Goal: Information Seeking & Learning: Check status

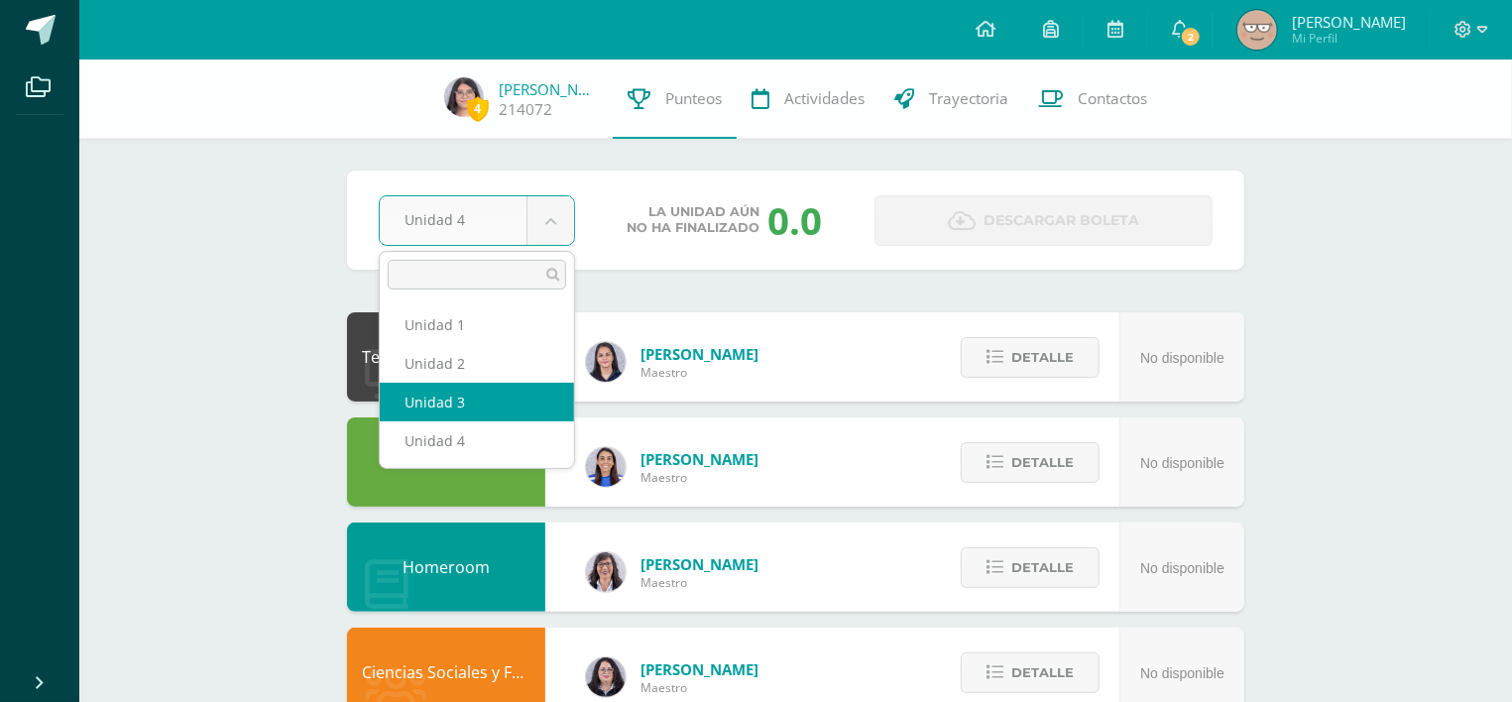
select select "Unidad 3"
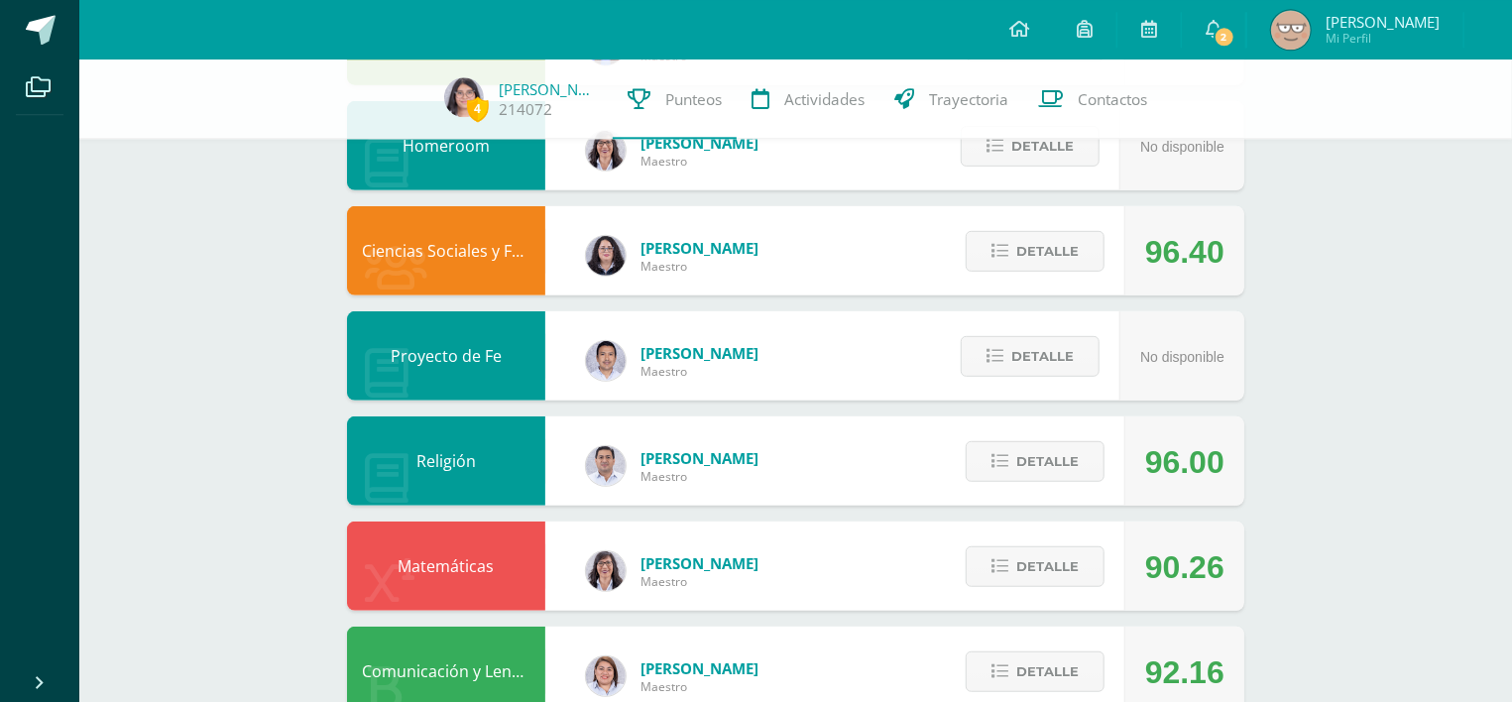
scroll to position [423, 0]
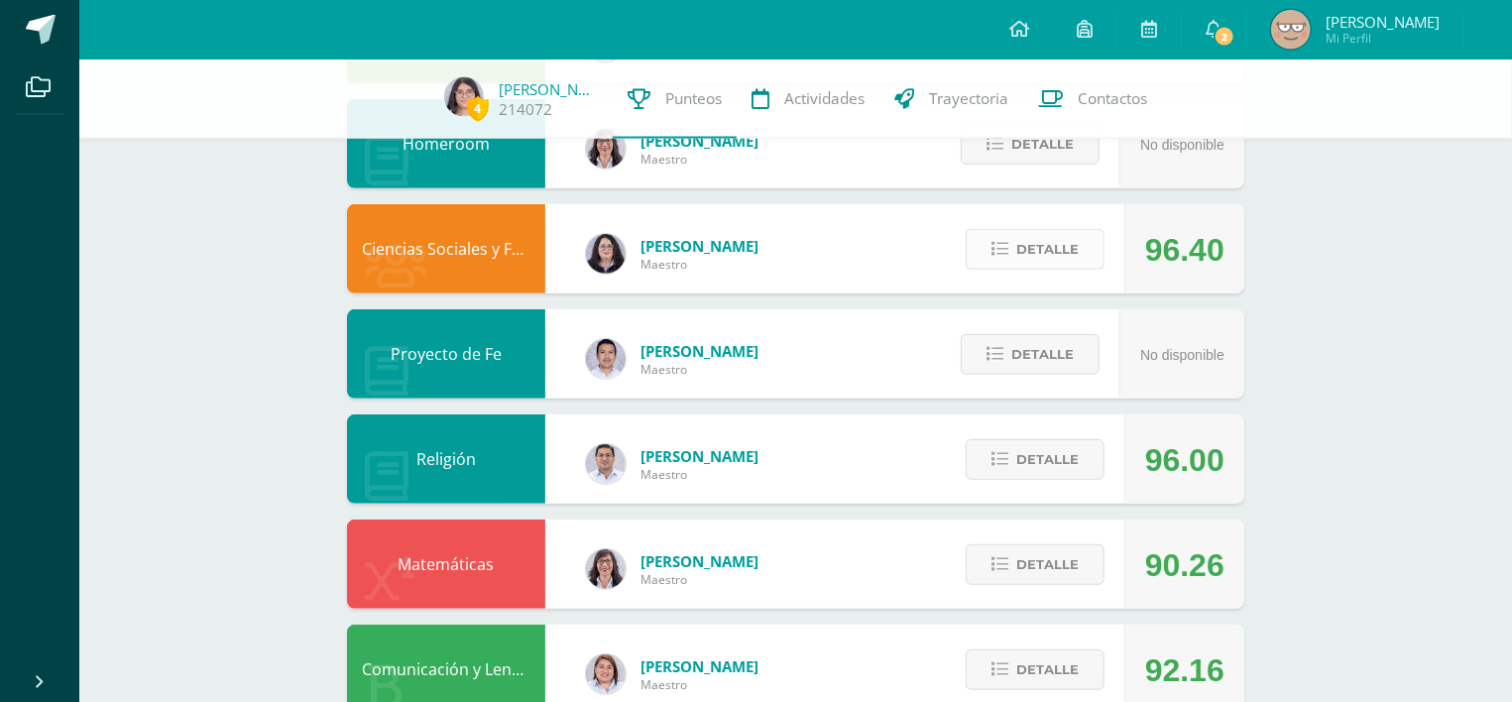
click at [1047, 231] on span "Detalle" at bounding box center [1047, 249] width 62 height 37
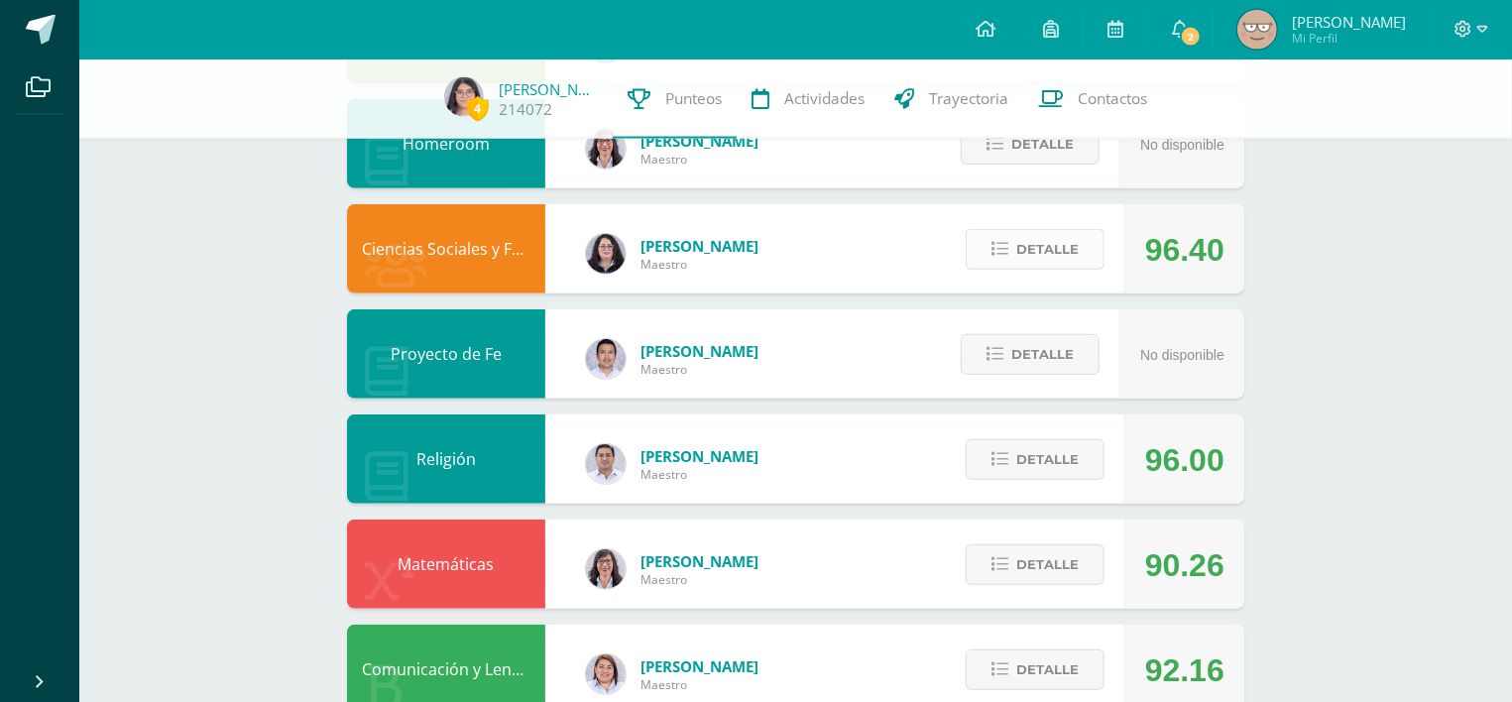
click at [1021, 231] on span "Detalle" at bounding box center [1047, 249] width 62 height 37
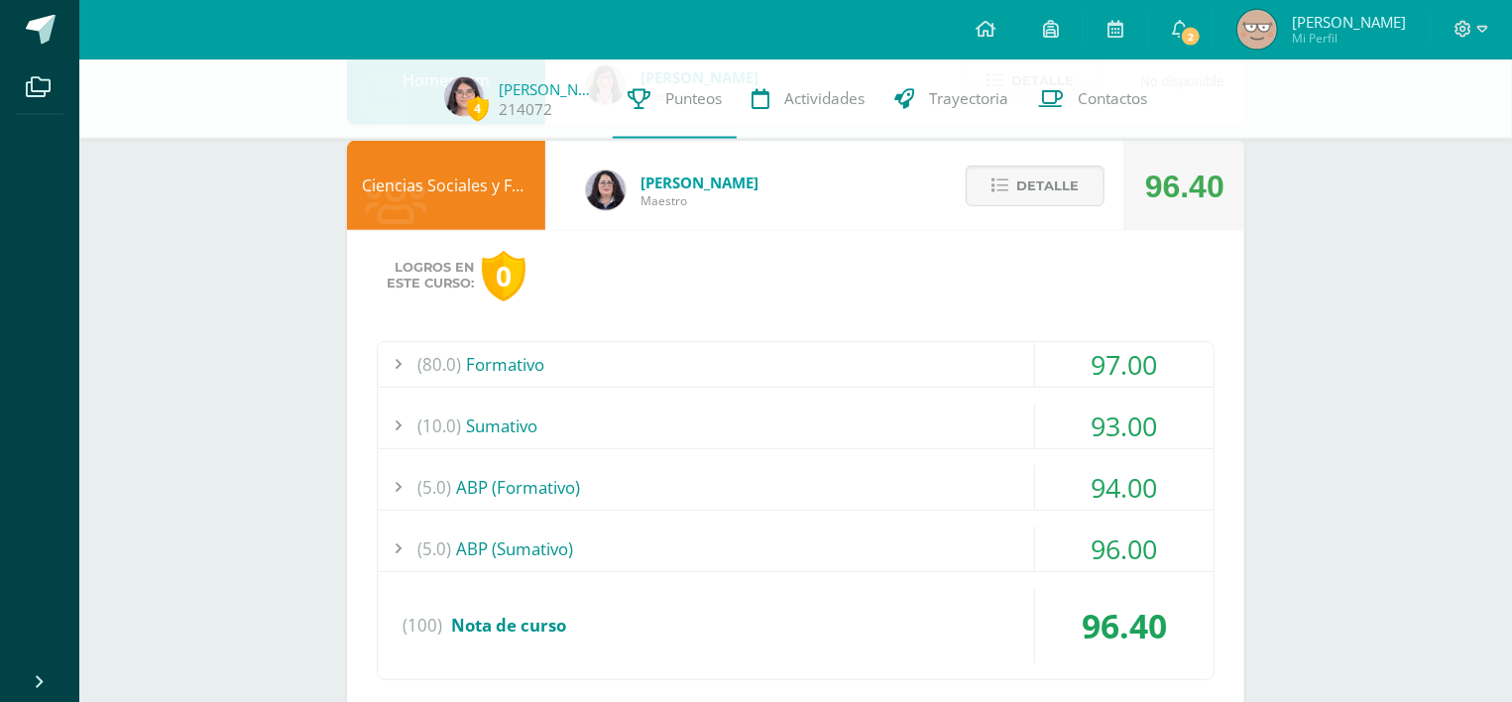
scroll to position [489, 0]
click at [1147, 529] on div "96.00" at bounding box center [1124, 547] width 178 height 45
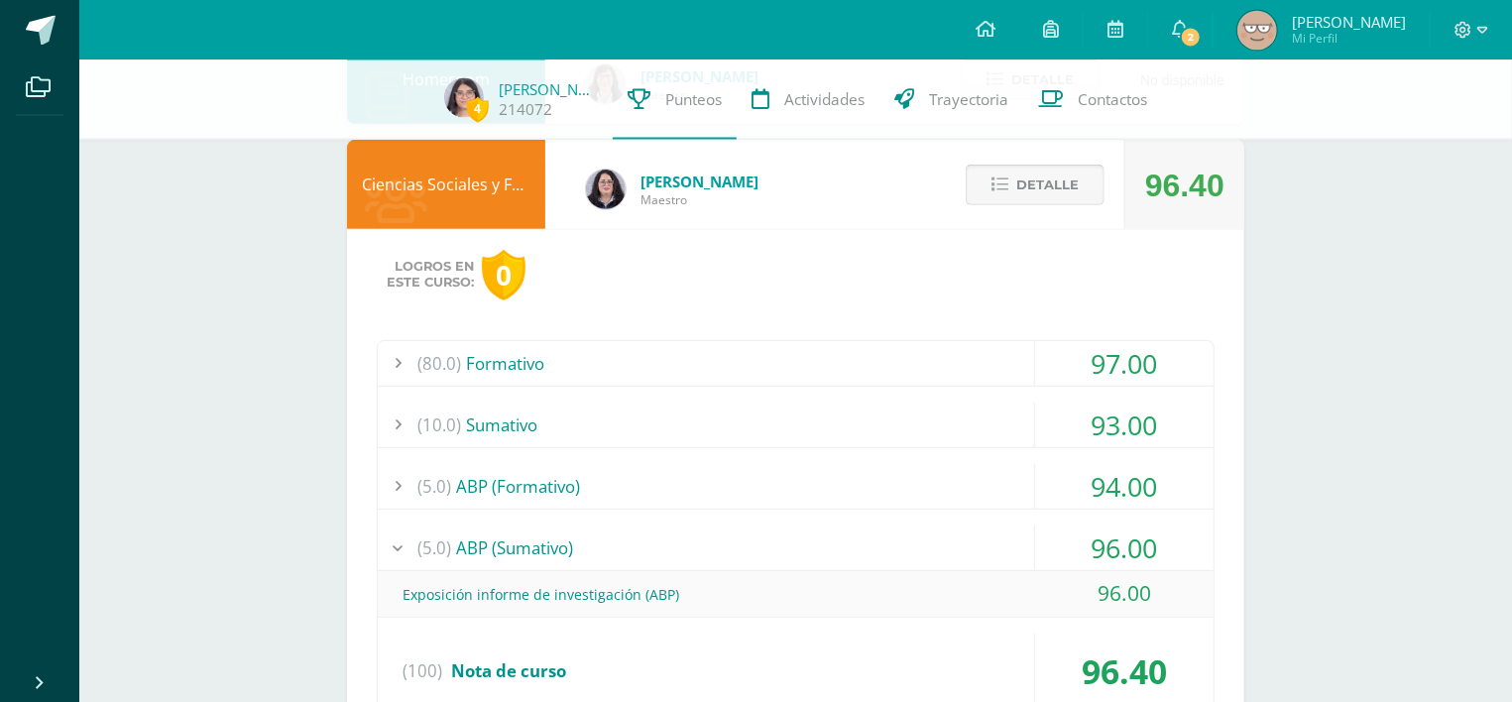
click at [1036, 166] on span "Detalle" at bounding box center [1047, 184] width 62 height 37
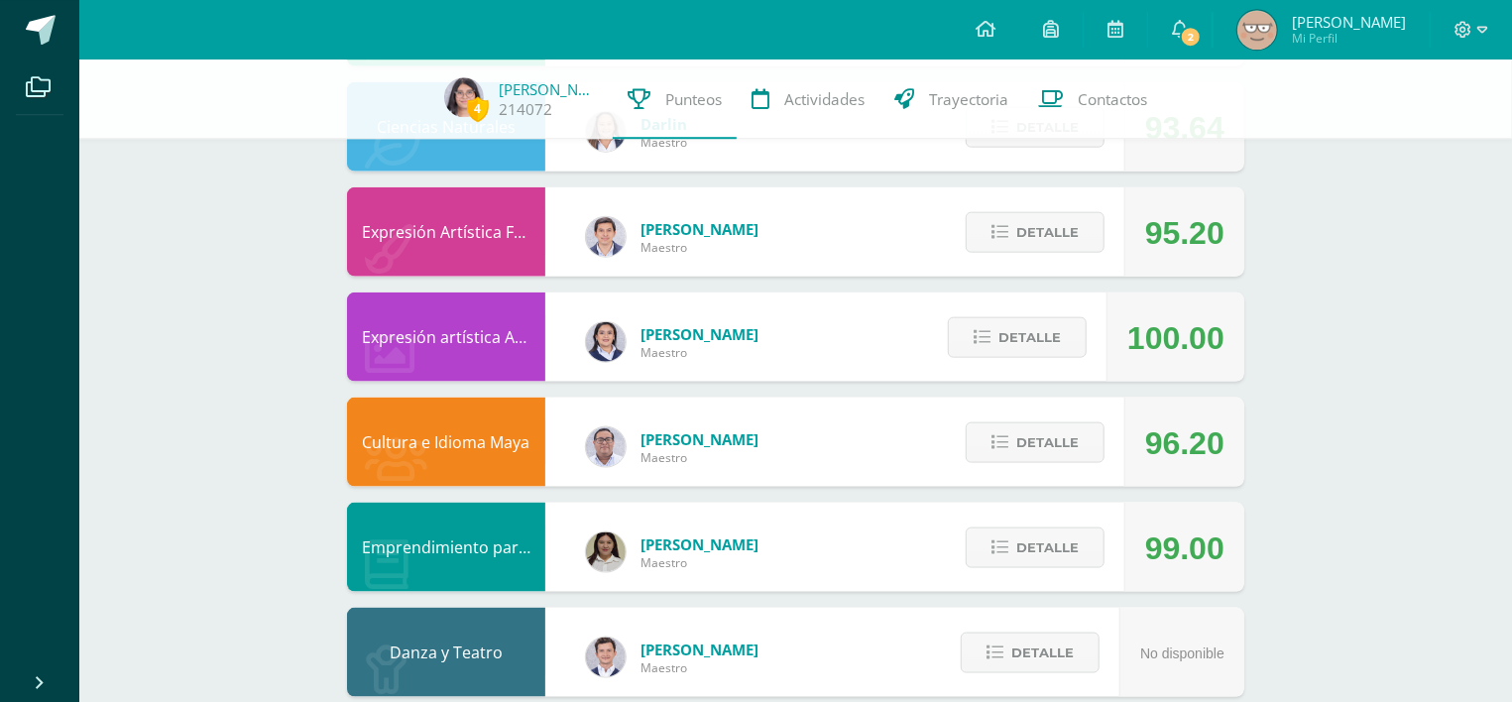
scroll to position [1192, 0]
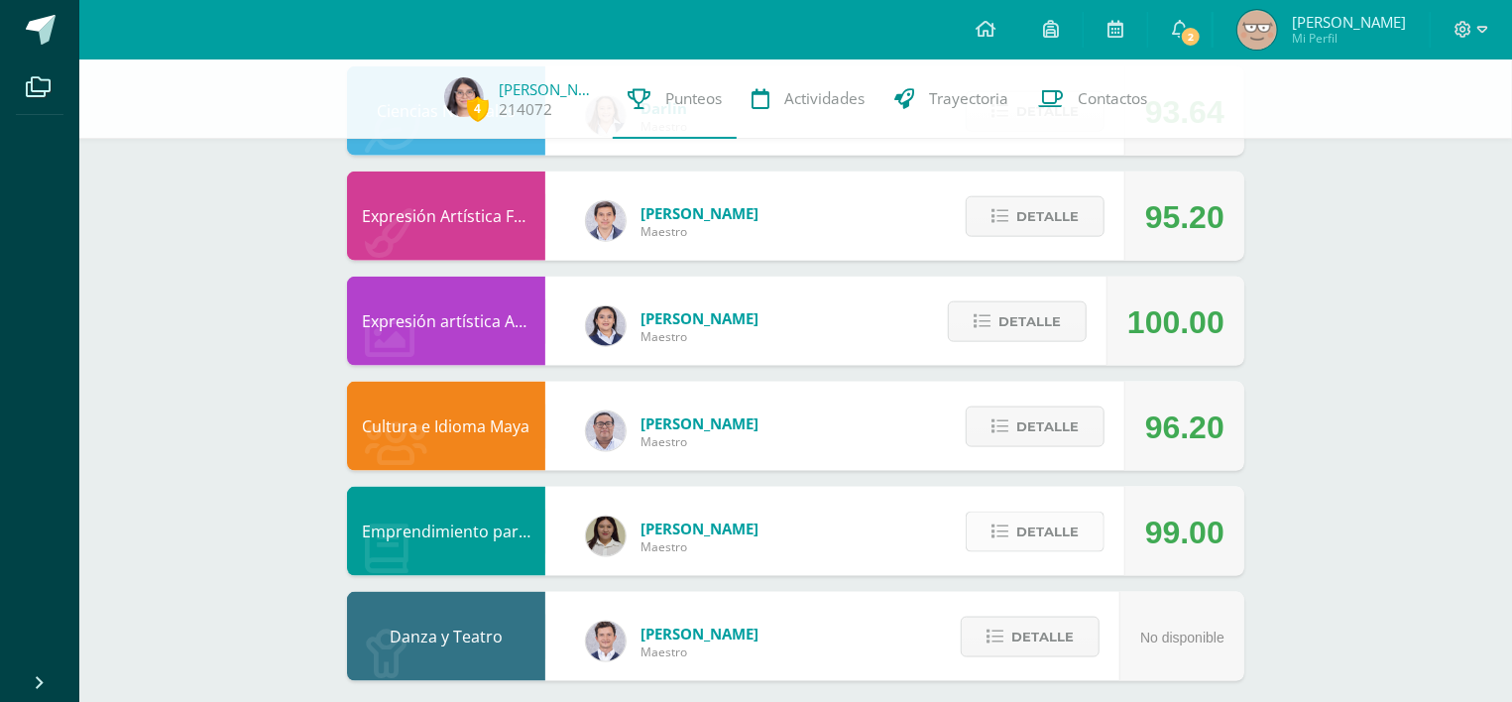
click at [1008, 524] on icon at bounding box center [1000, 532] width 17 height 17
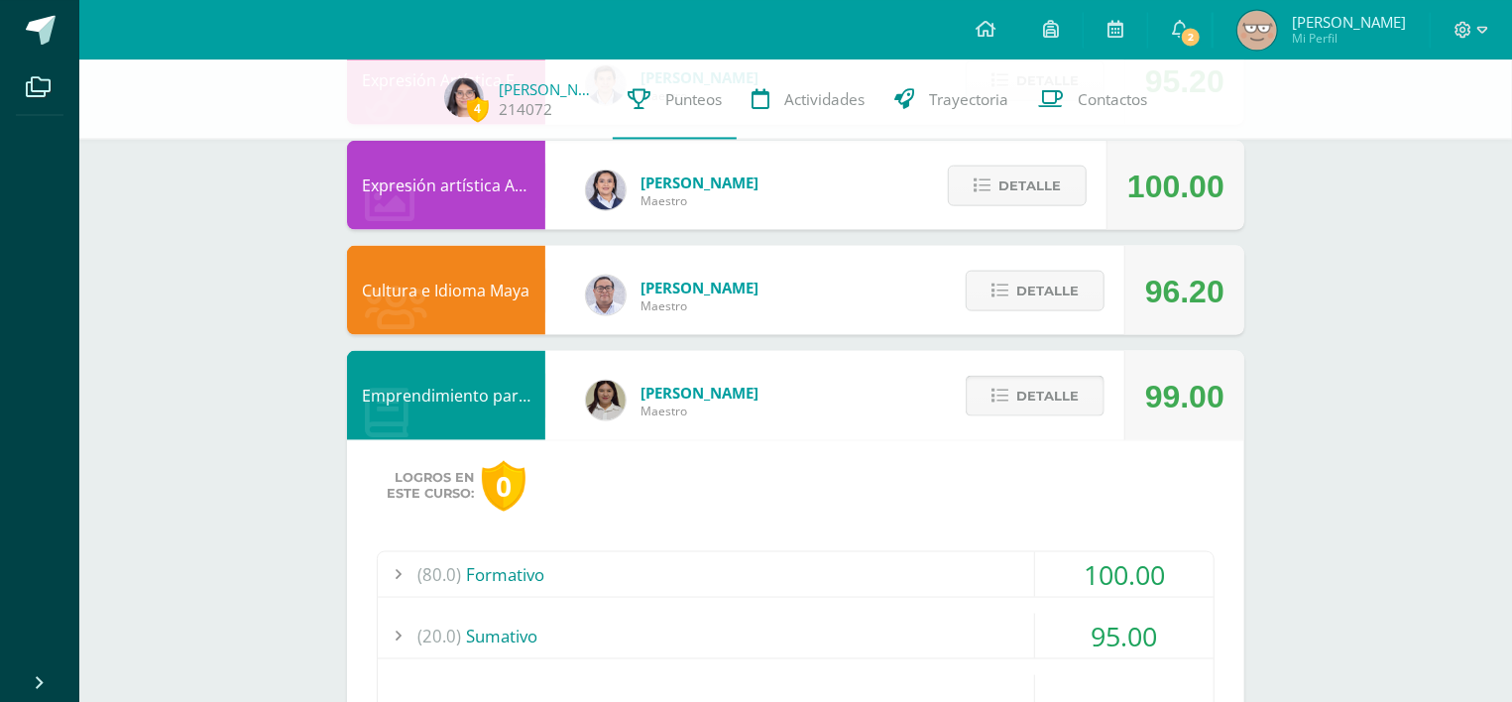
scroll to position [1326, 0]
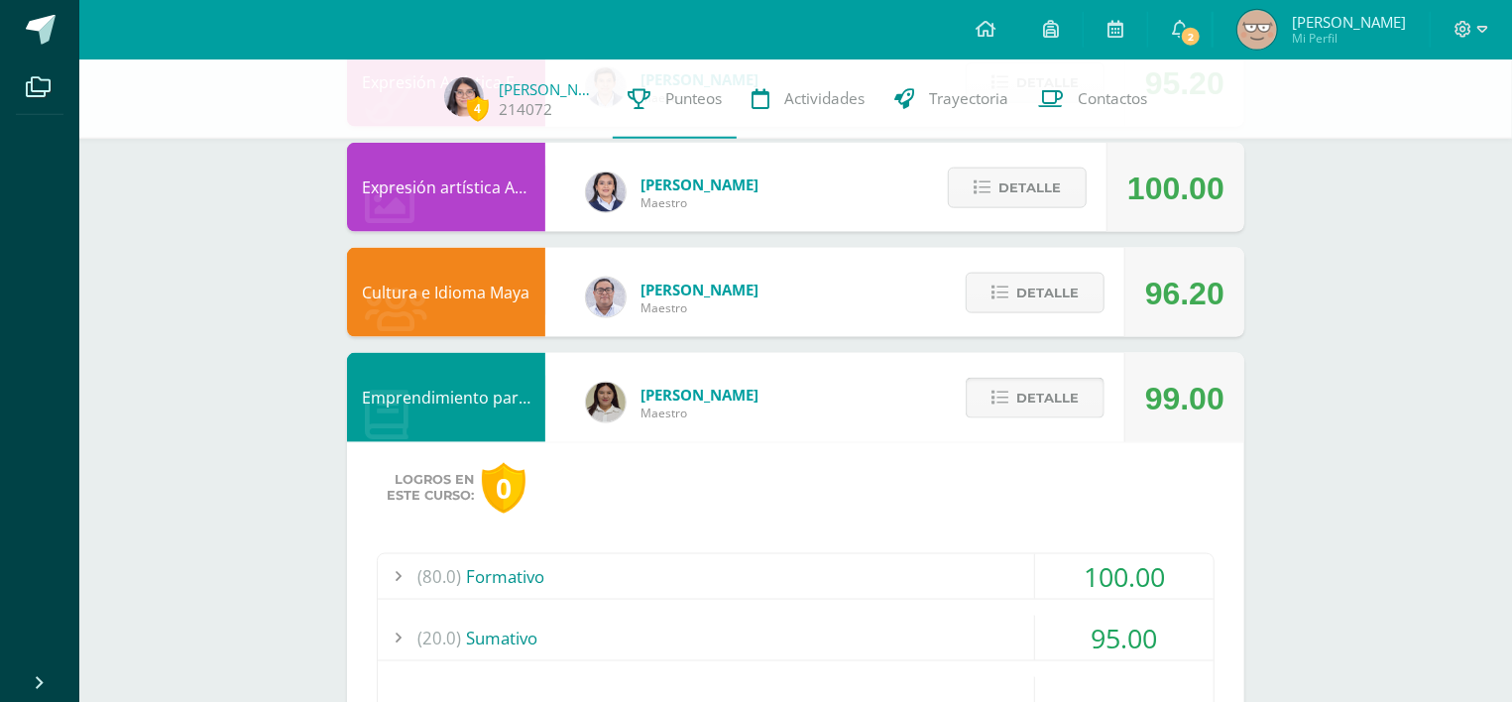
click at [1021, 395] on span "Detalle" at bounding box center [1047, 398] width 62 height 37
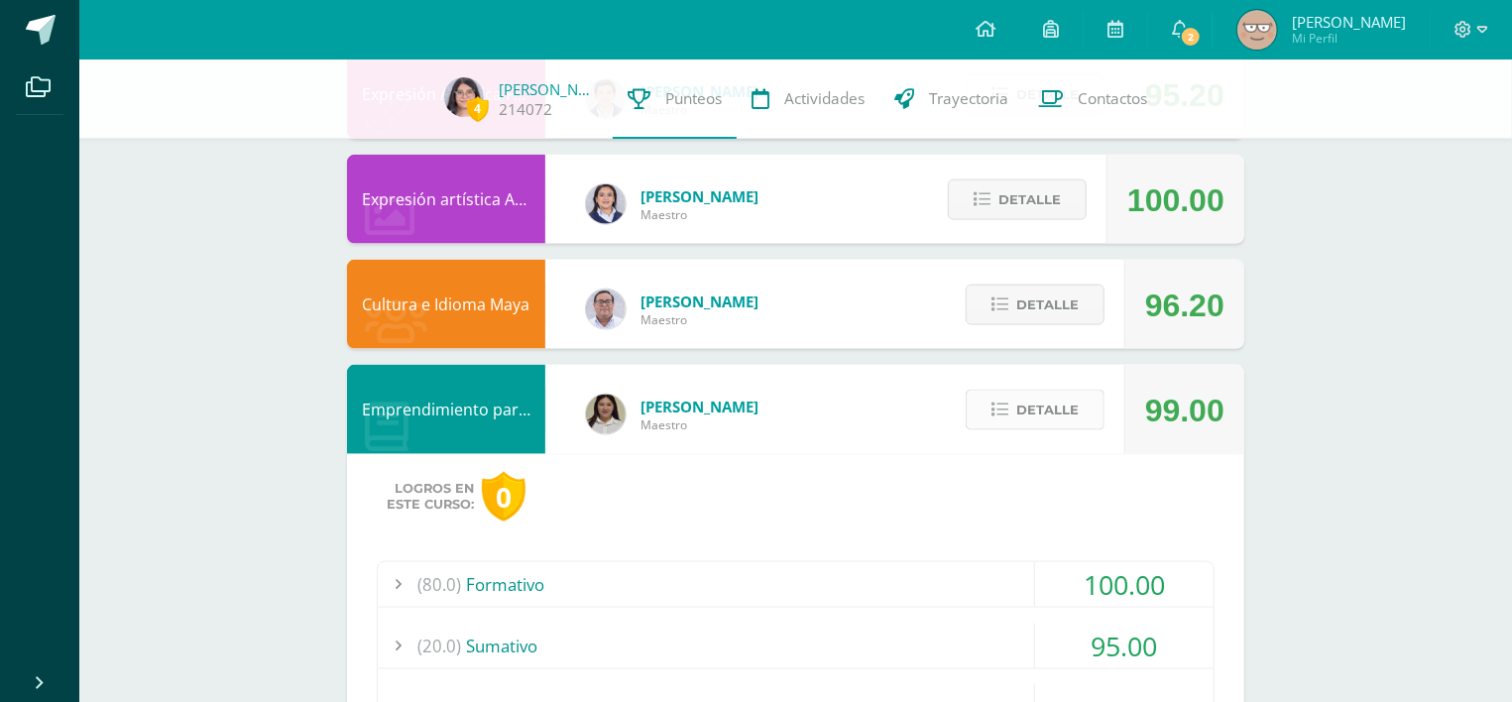
scroll to position [1192, 0]
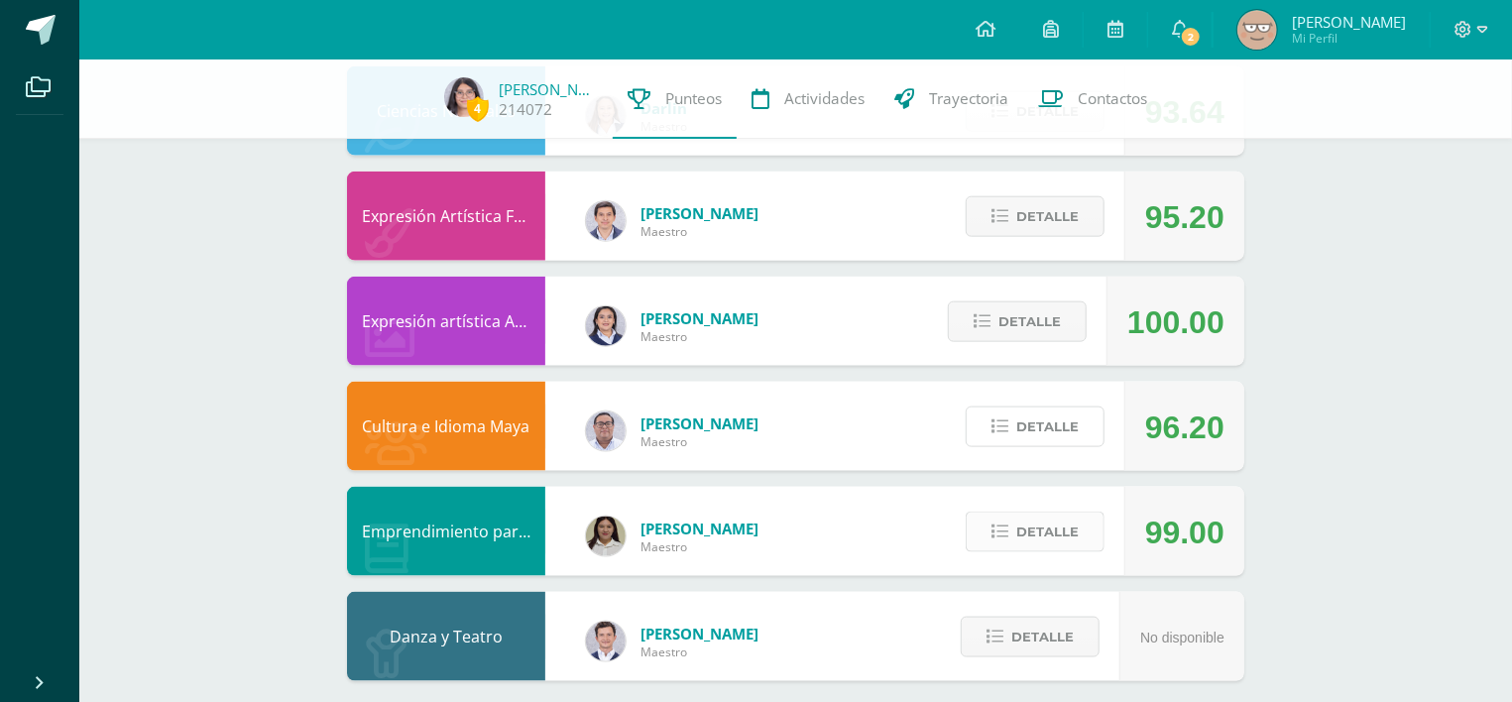
click at [1021, 409] on span "Detalle" at bounding box center [1047, 427] width 62 height 37
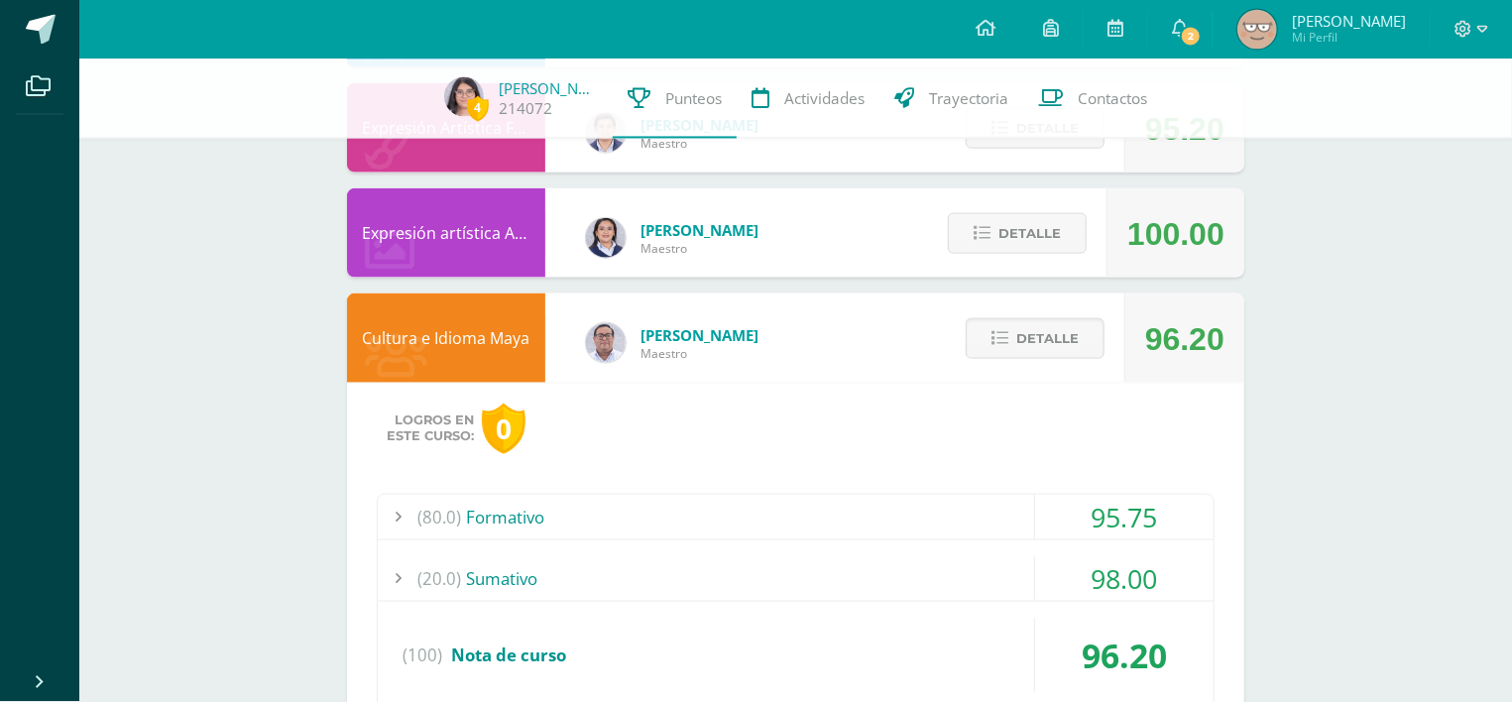
scroll to position [1386, 0]
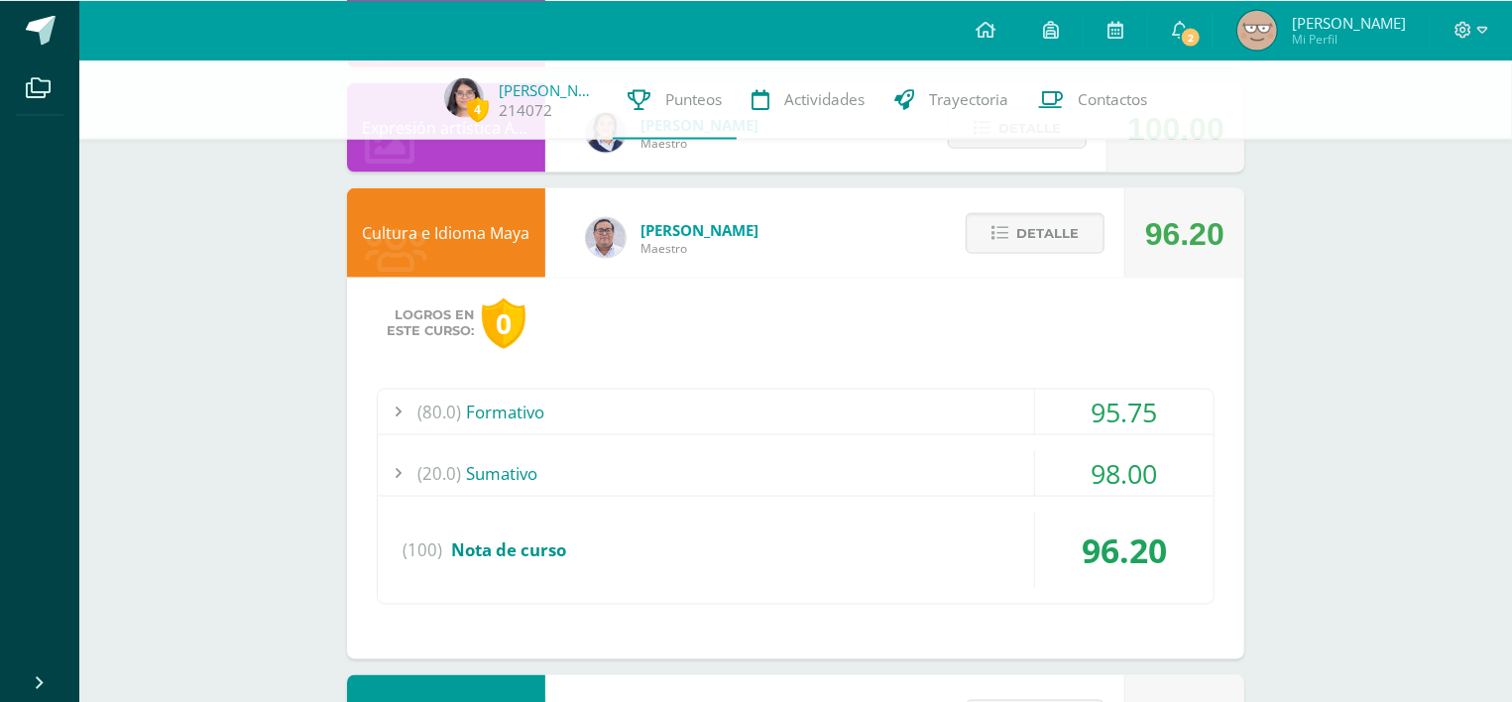
click at [1159, 389] on div "95.75" at bounding box center [1124, 411] width 178 height 45
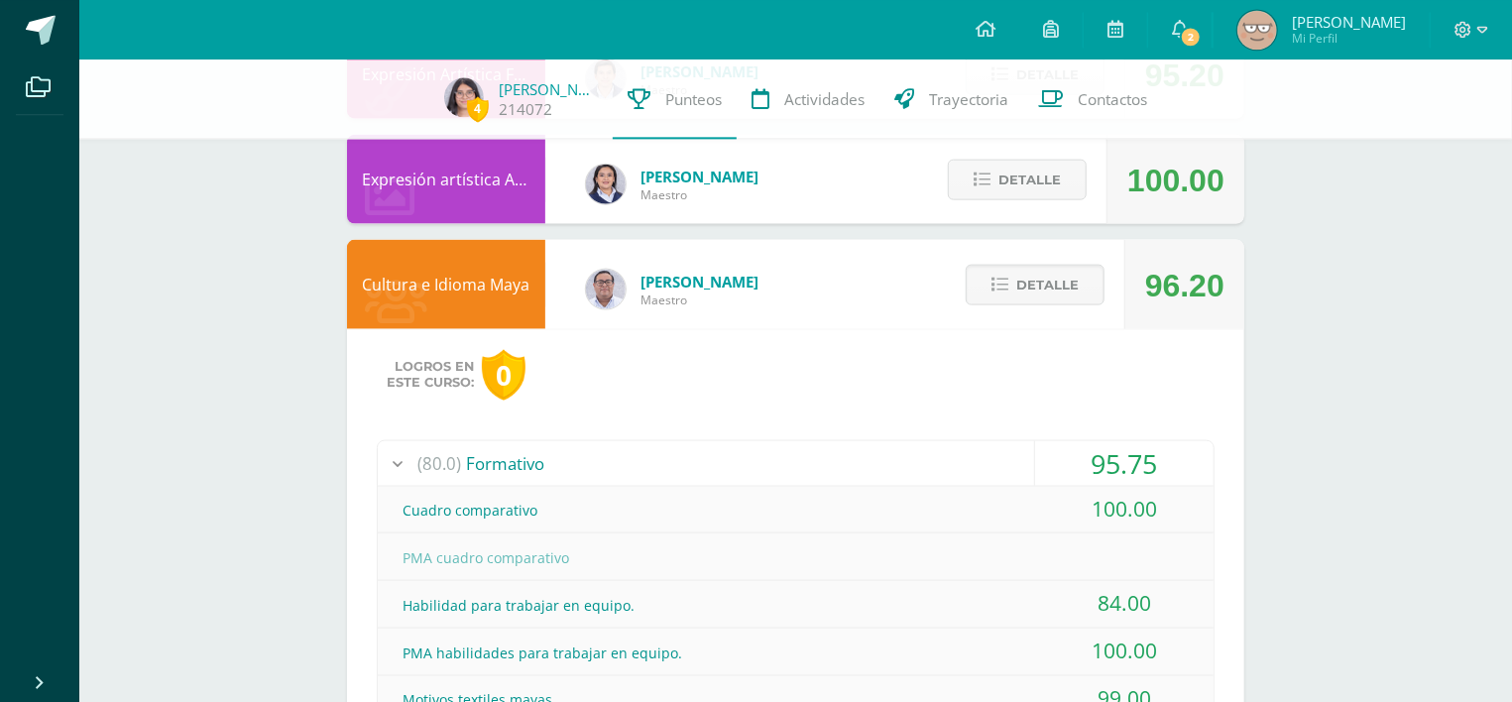
scroll to position [1332, 0]
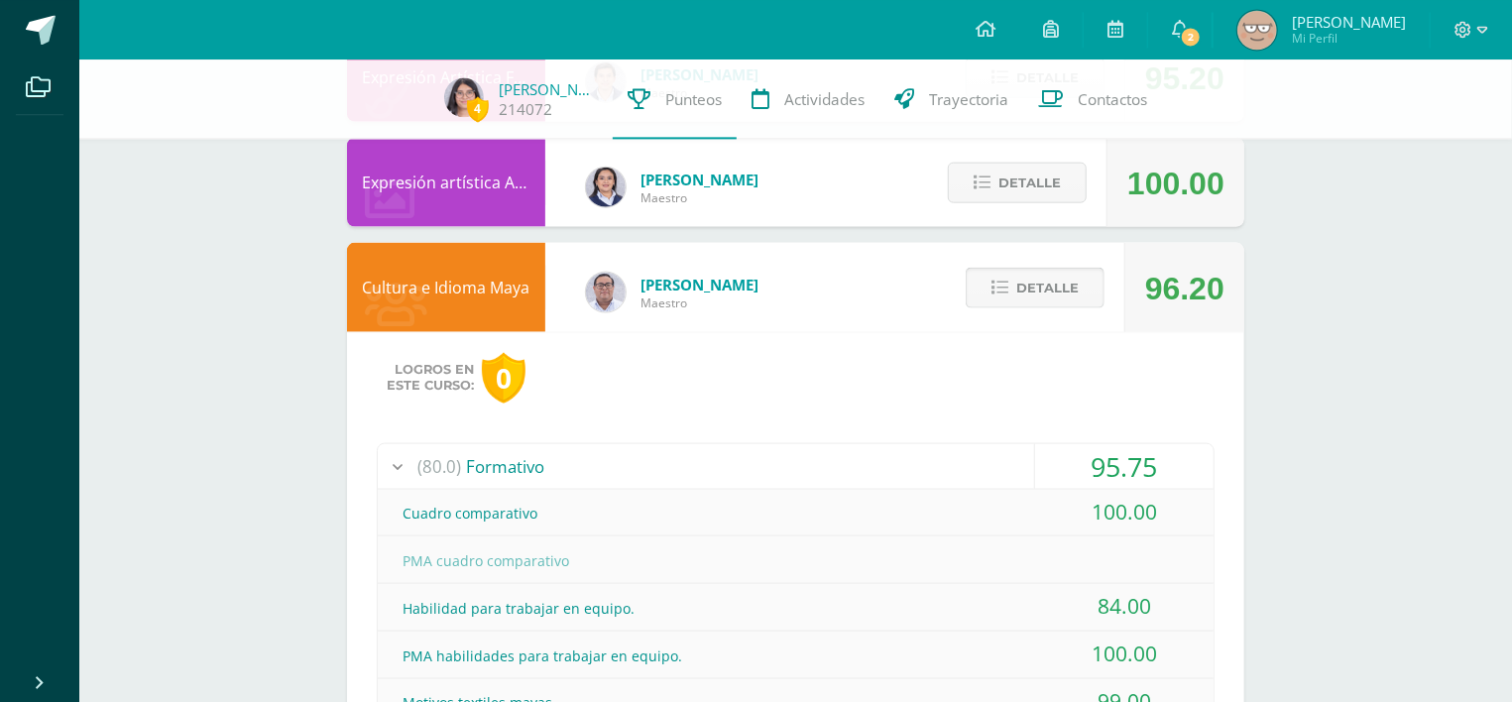
click at [1028, 269] on span "Detalle" at bounding box center [1047, 287] width 62 height 37
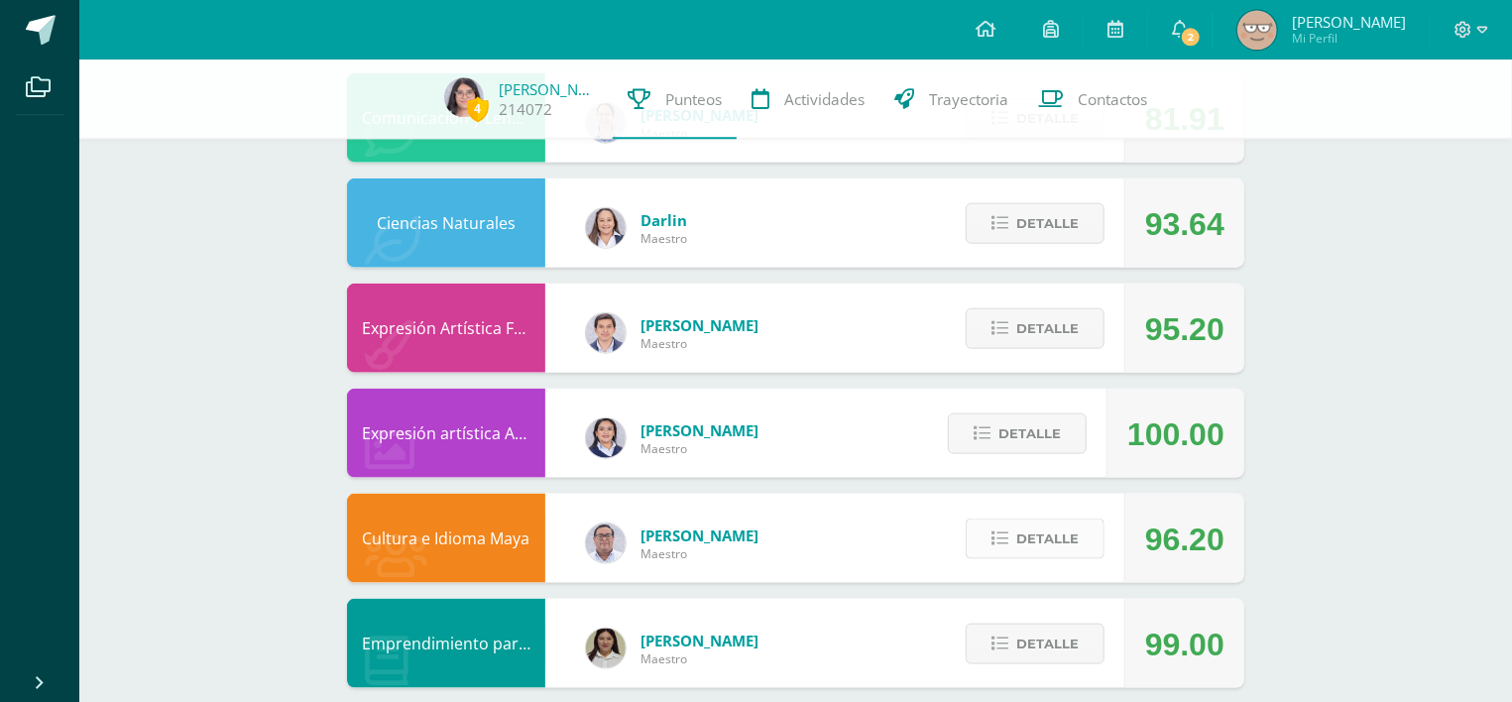
scroll to position [1069, 0]
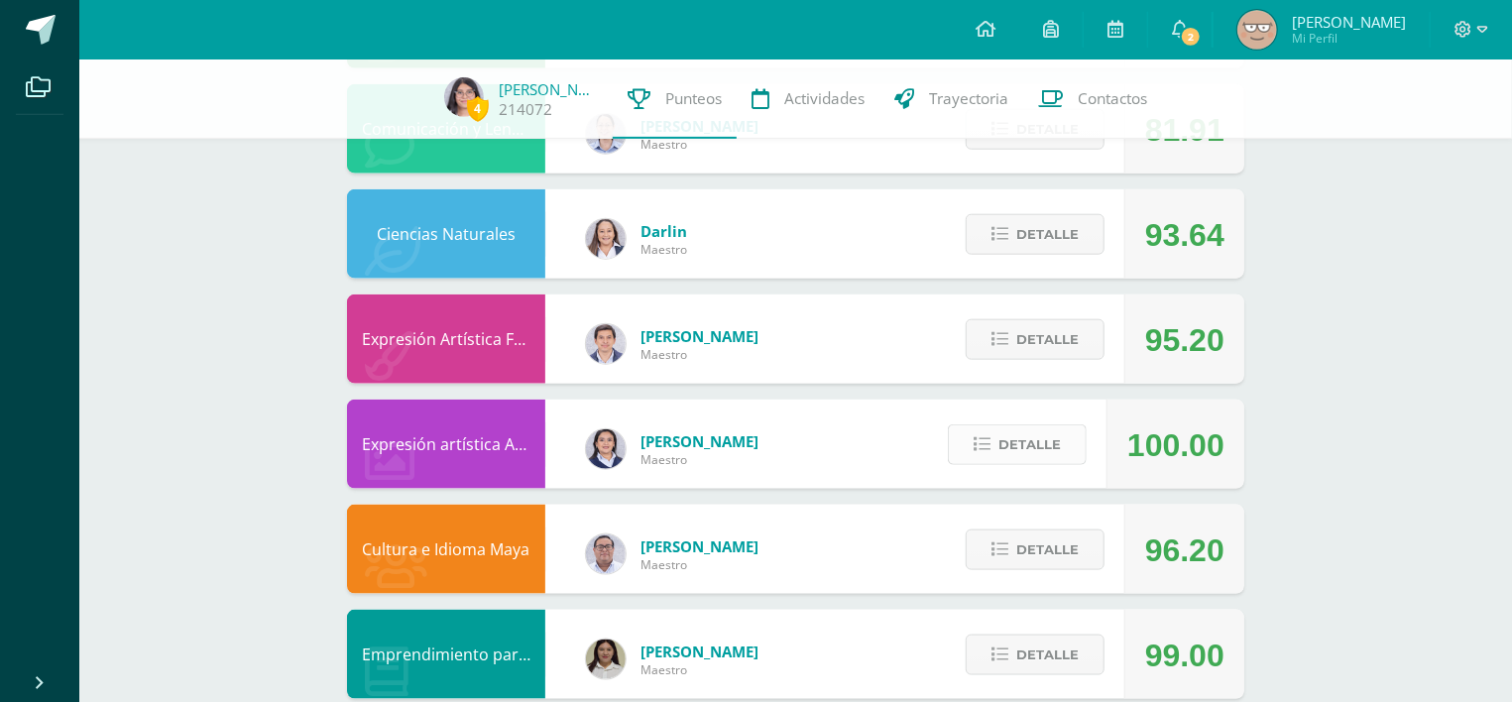
click at [1016, 444] on span "Detalle" at bounding box center [1029, 444] width 62 height 37
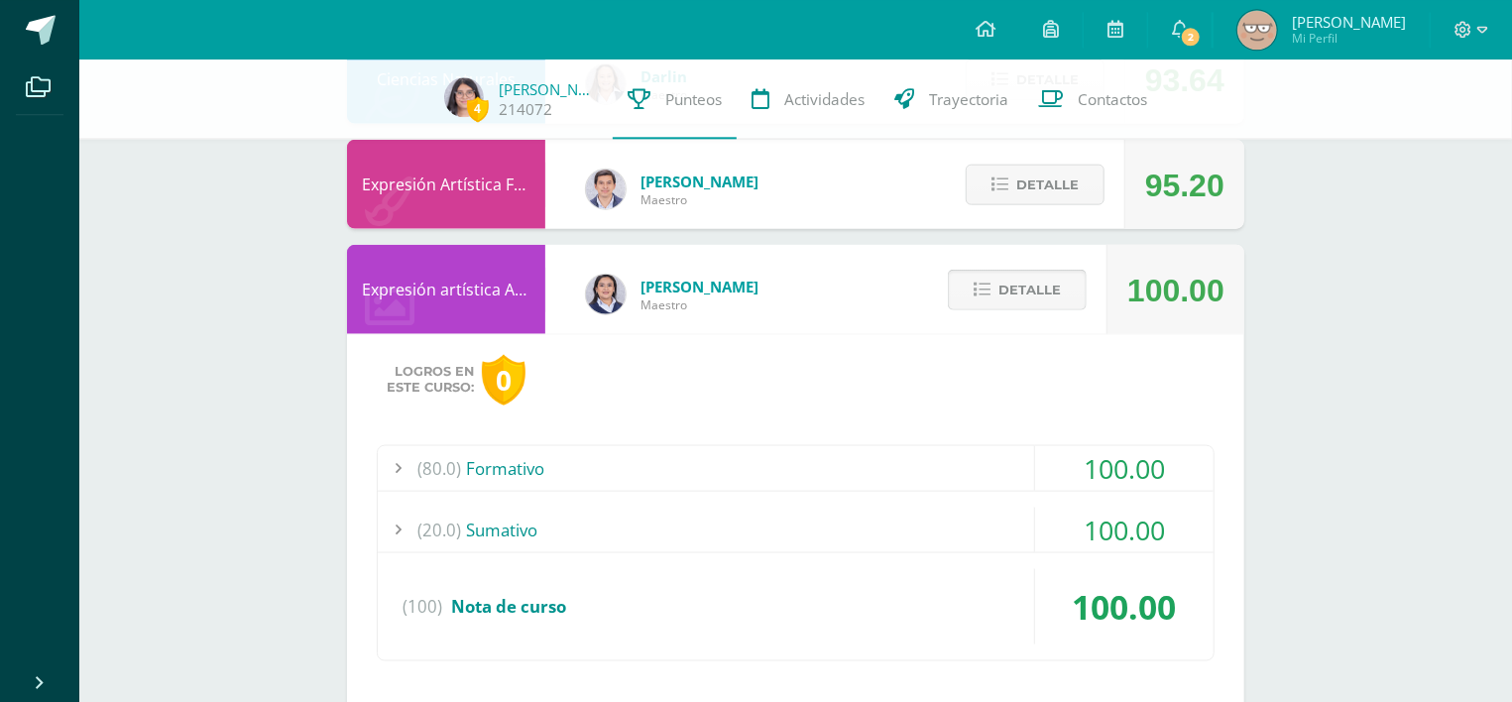
scroll to position [1149, 0]
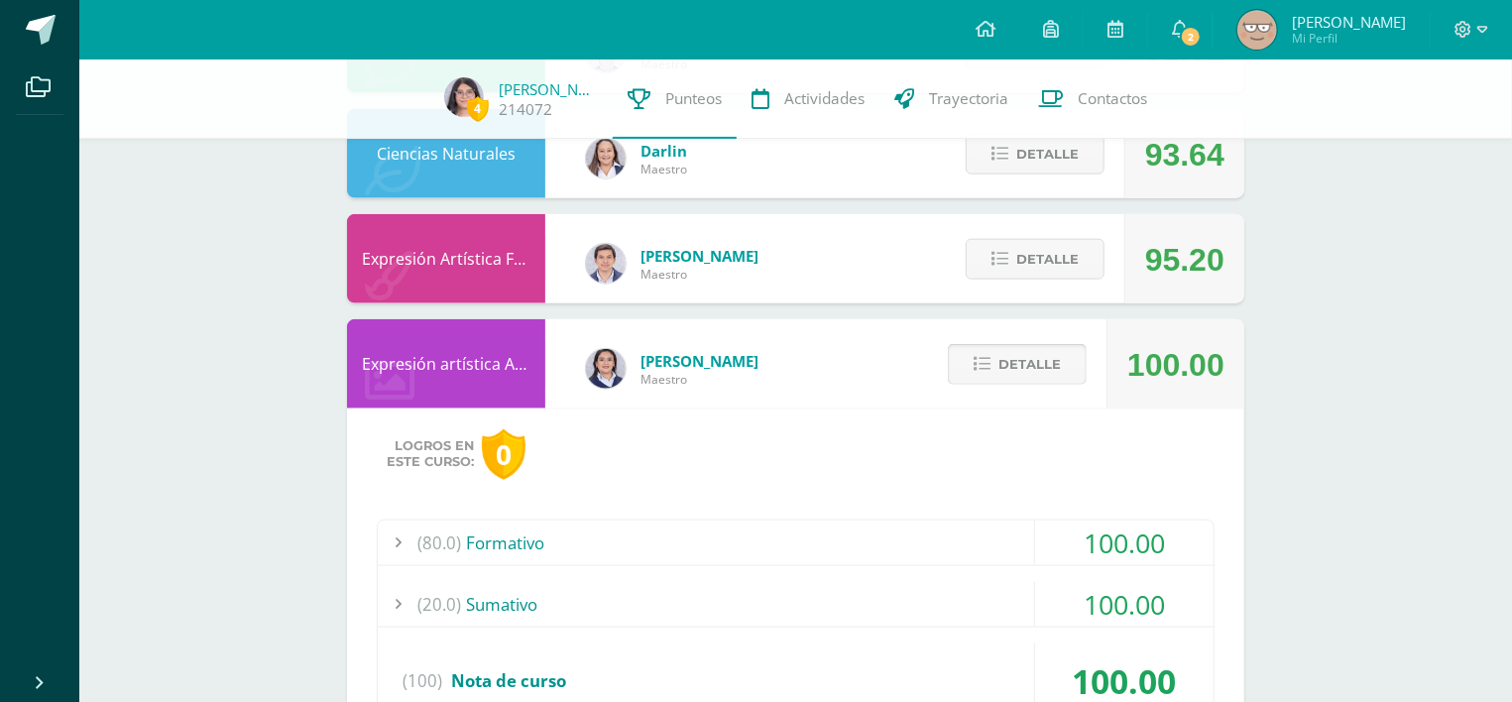
click at [1024, 346] on span "Detalle" at bounding box center [1029, 364] width 62 height 37
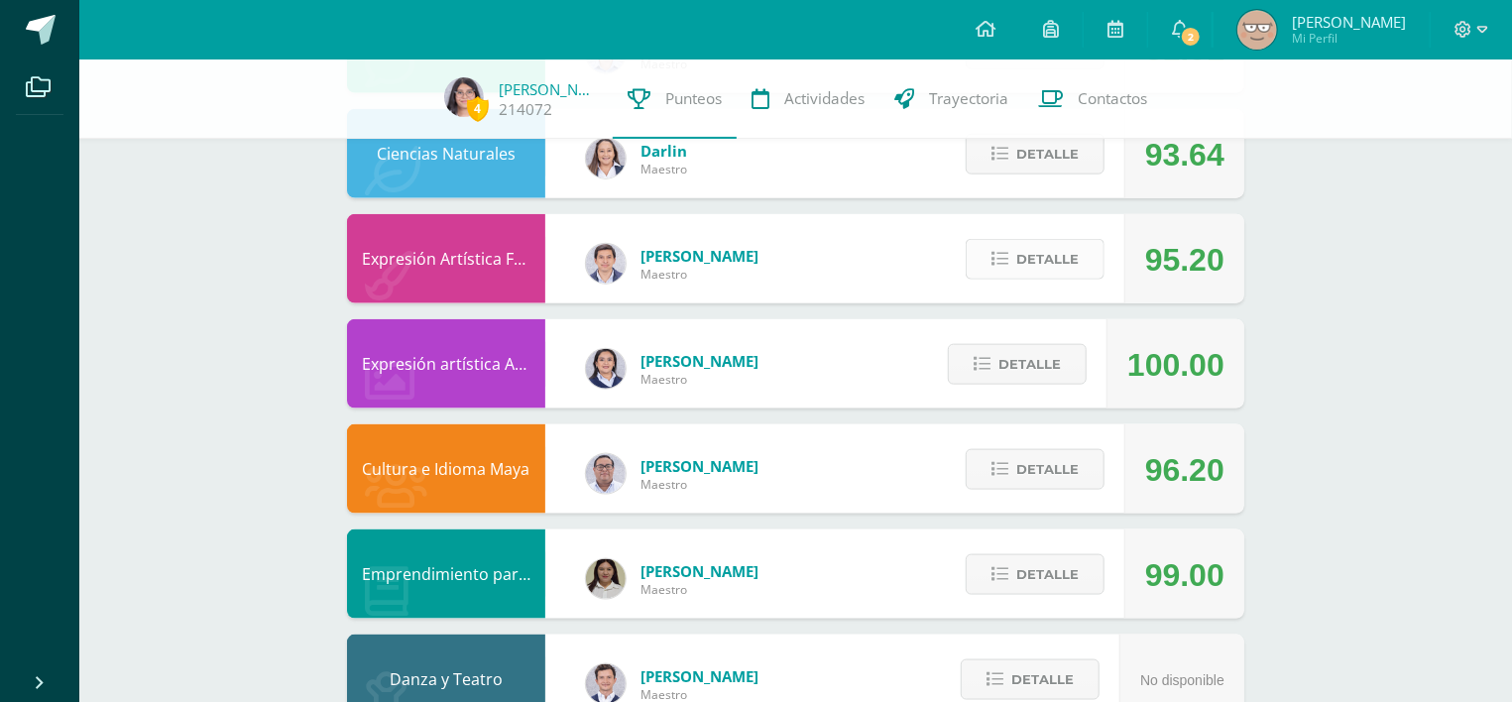
click at [1027, 247] on span "Detalle" at bounding box center [1047, 259] width 62 height 37
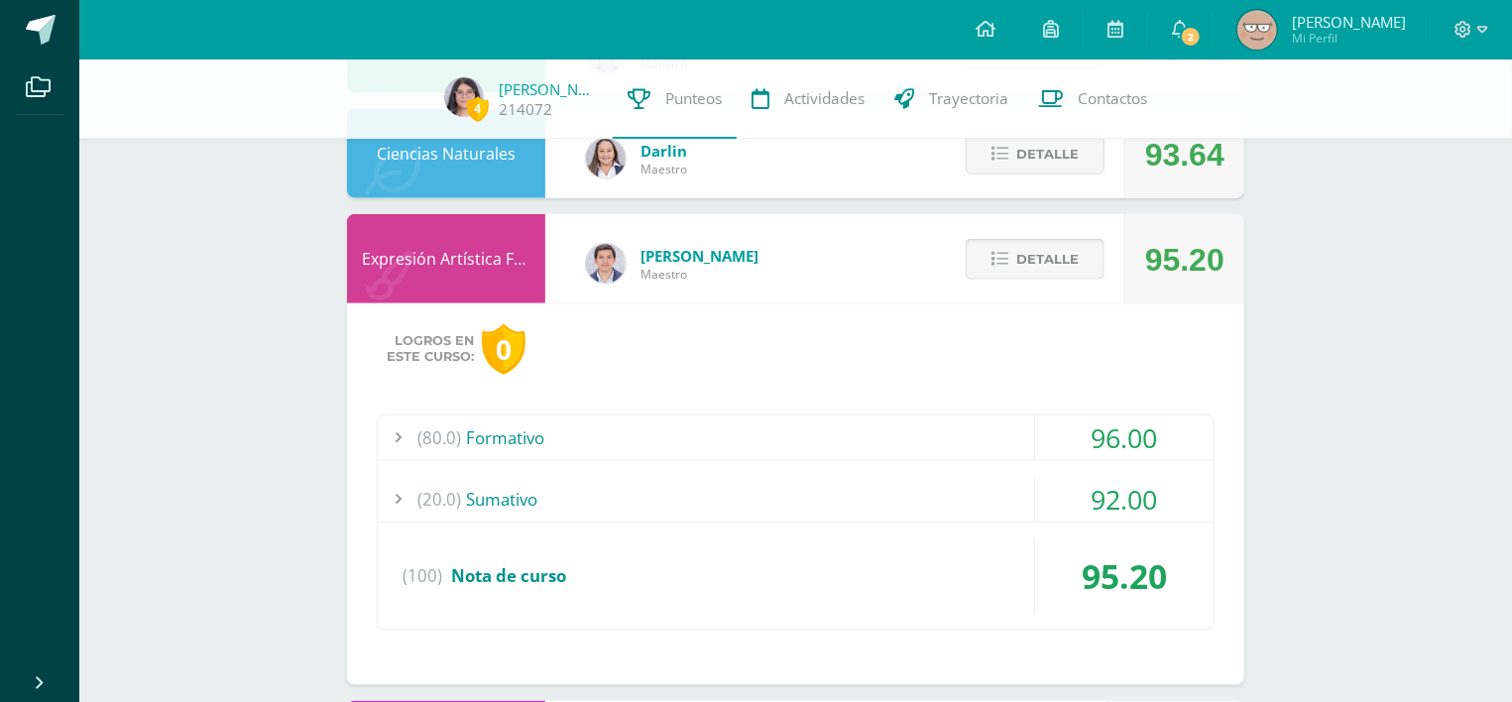
click at [1038, 243] on span "Detalle" at bounding box center [1047, 259] width 62 height 37
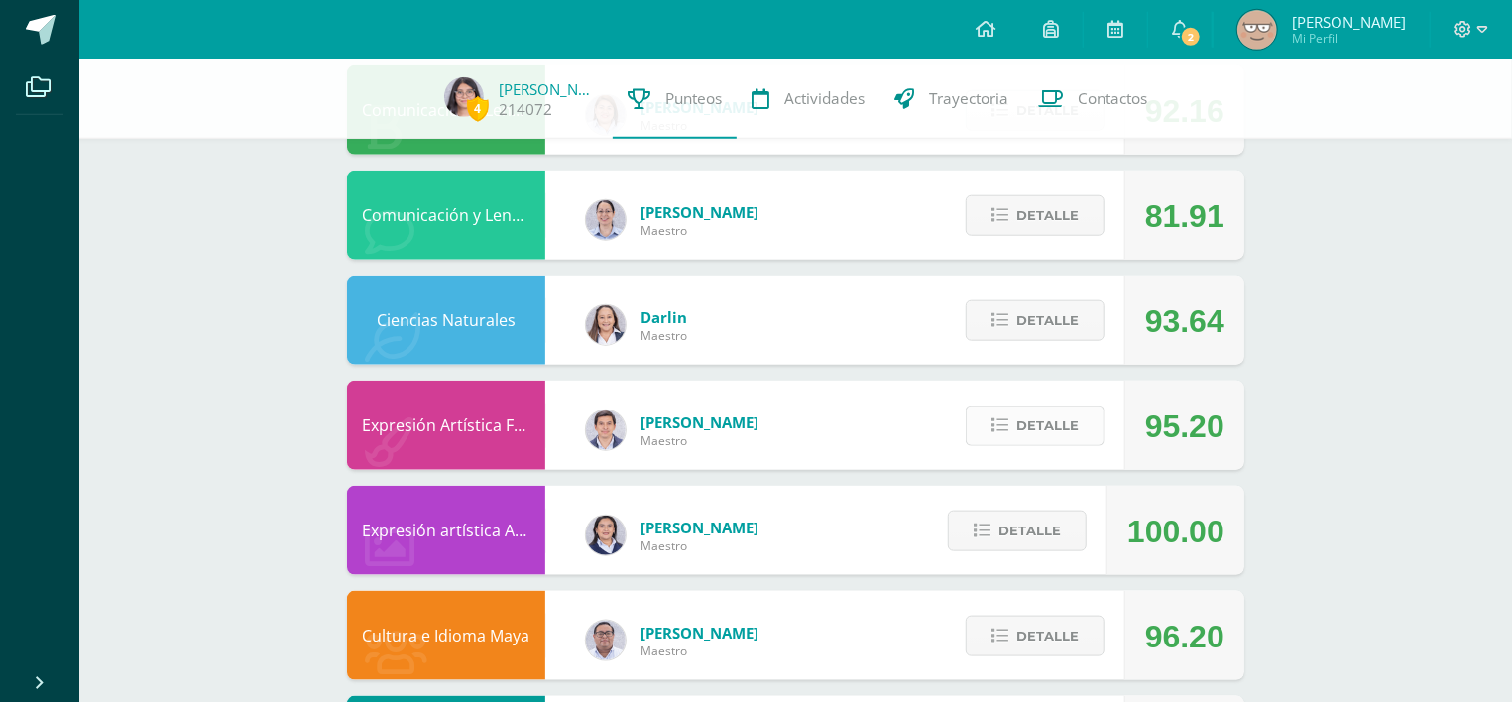
scroll to position [967, 0]
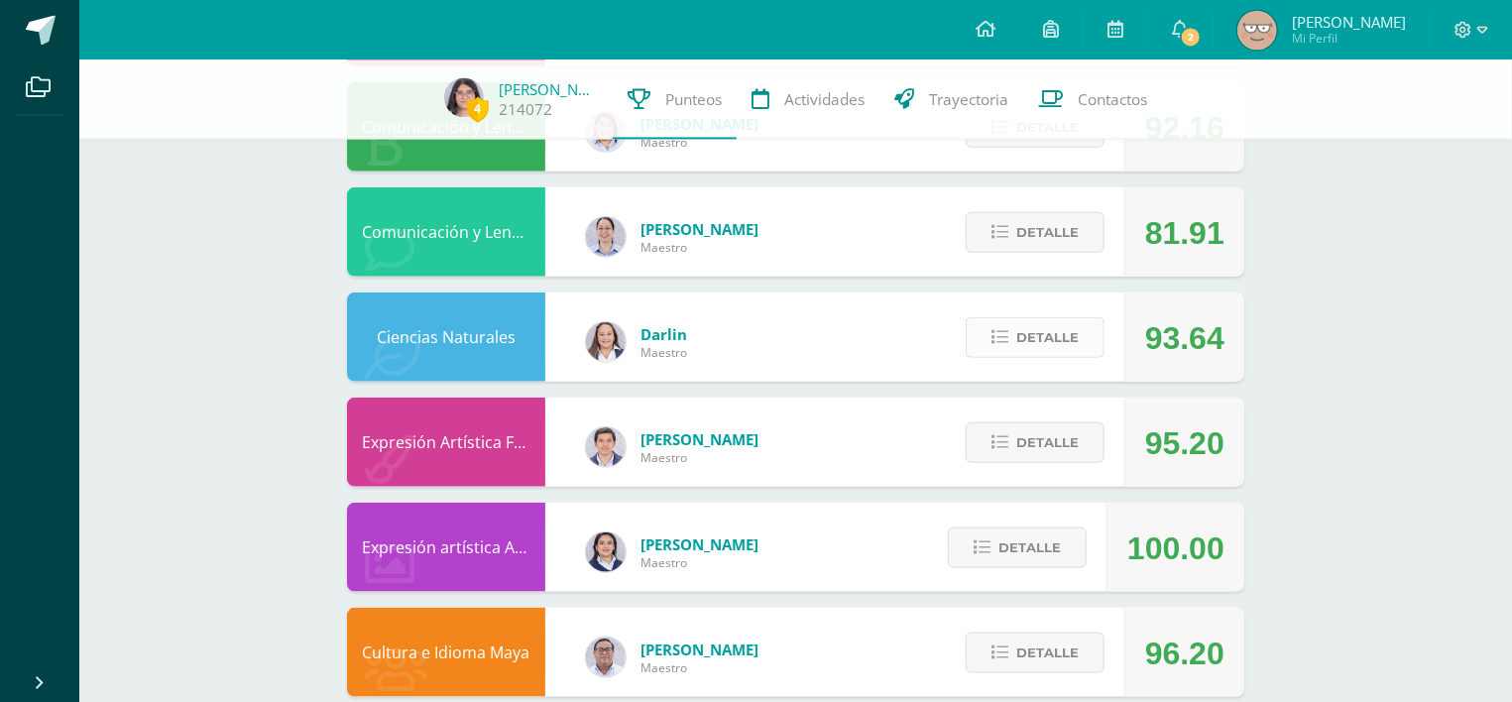
click at [1030, 318] on span "Detalle" at bounding box center [1047, 336] width 62 height 37
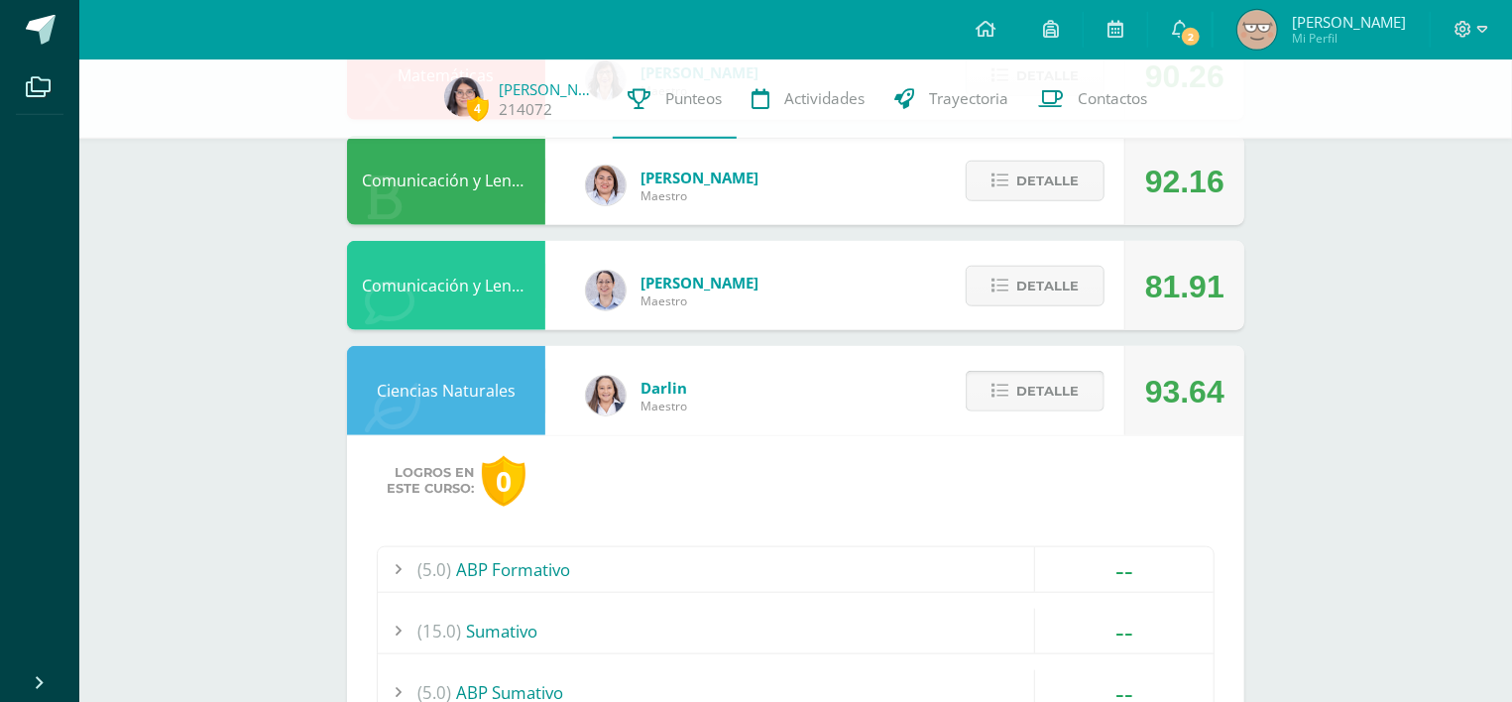
scroll to position [908, 0]
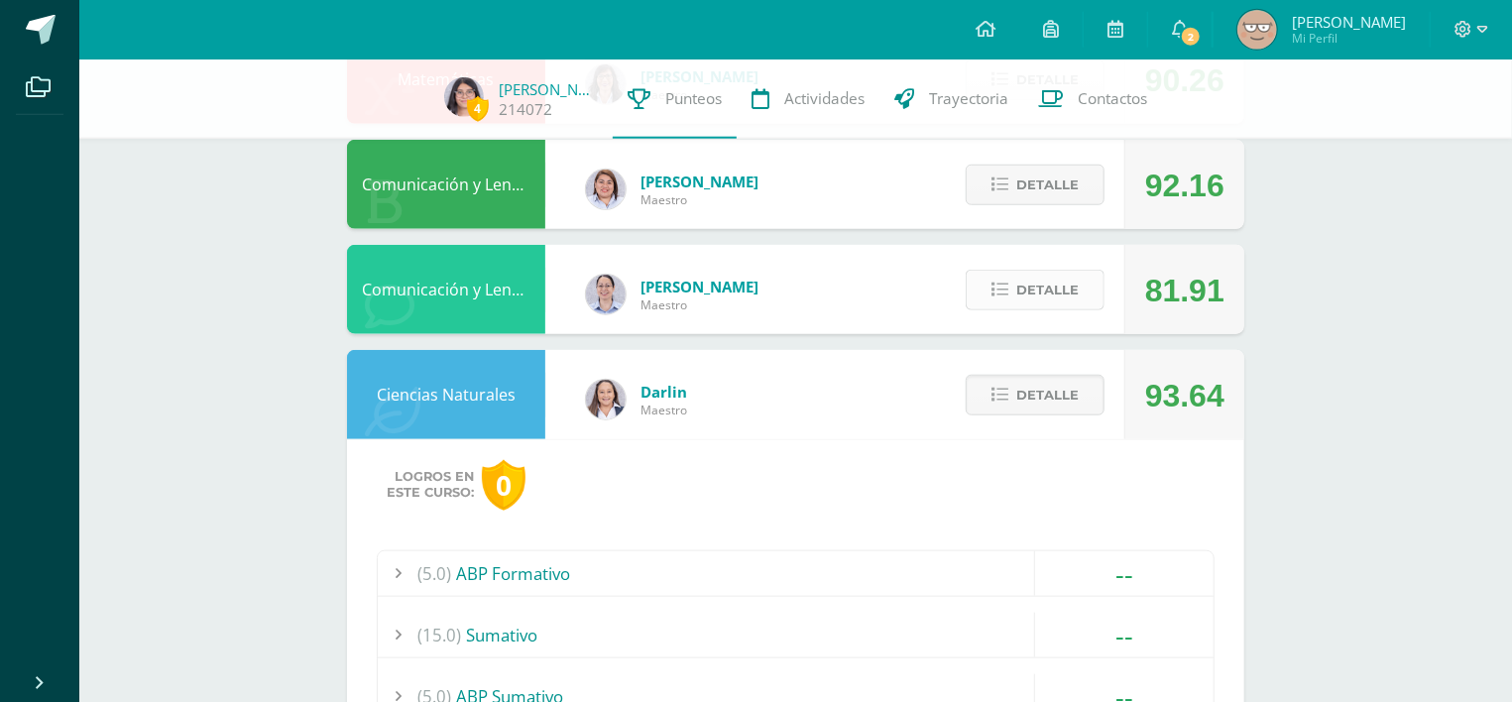
click at [1026, 275] on span "Detalle" at bounding box center [1047, 290] width 62 height 37
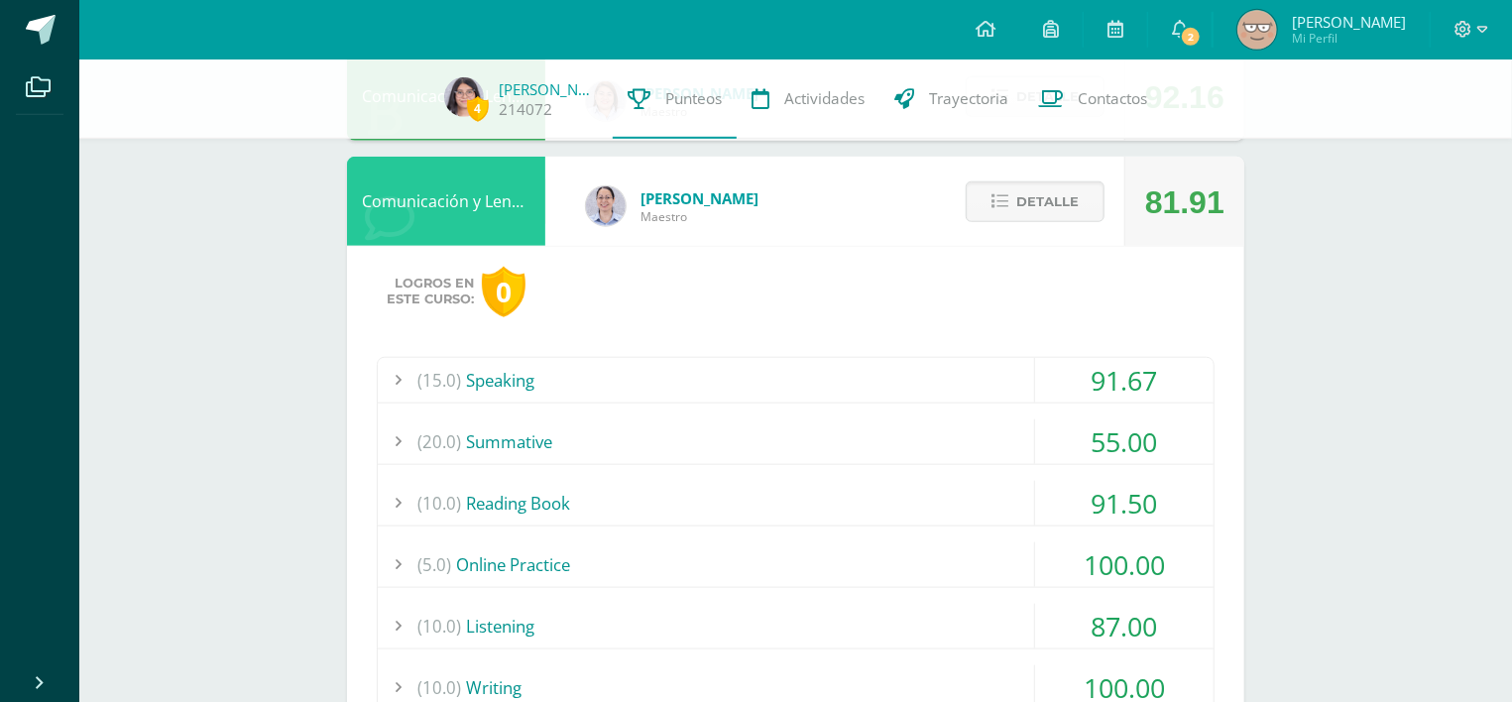
scroll to position [993, 0]
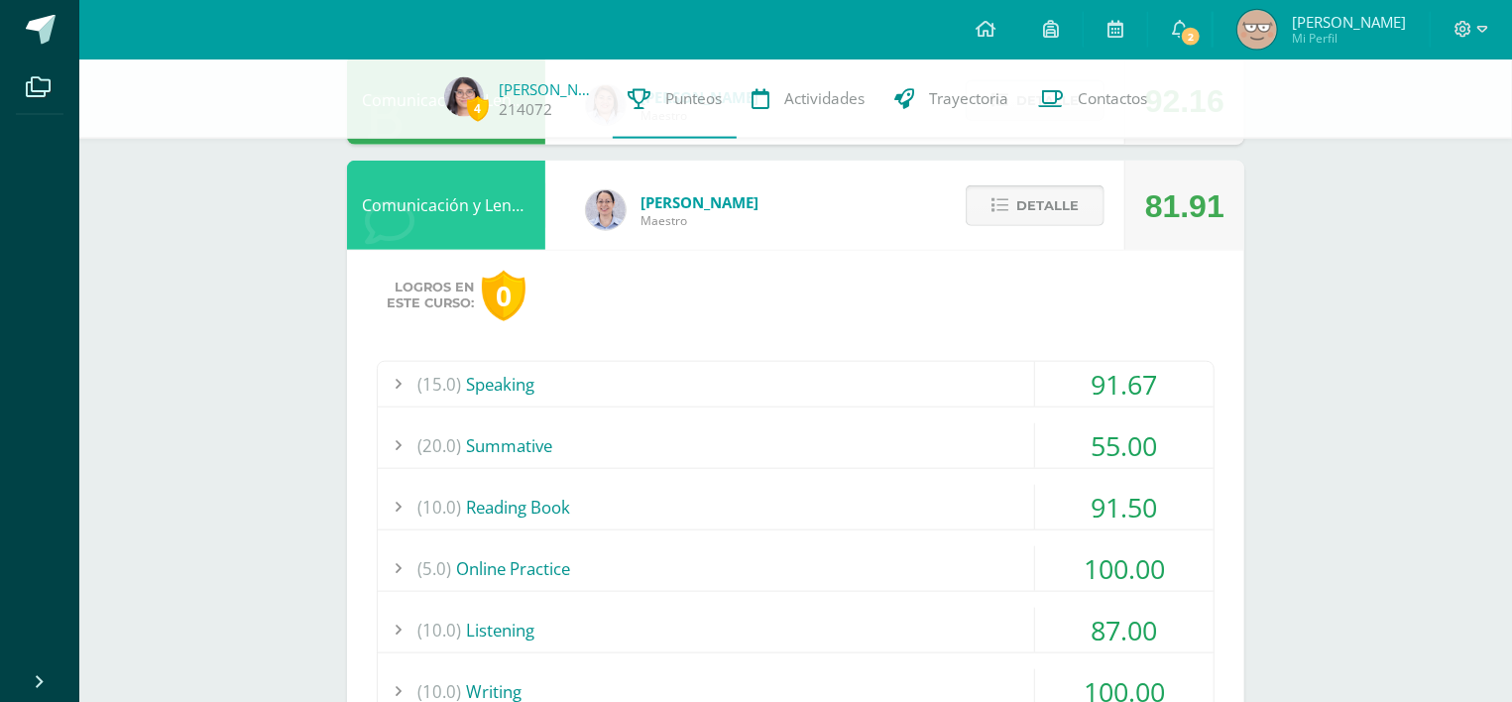
click at [1046, 187] on span "Detalle" at bounding box center [1047, 205] width 62 height 37
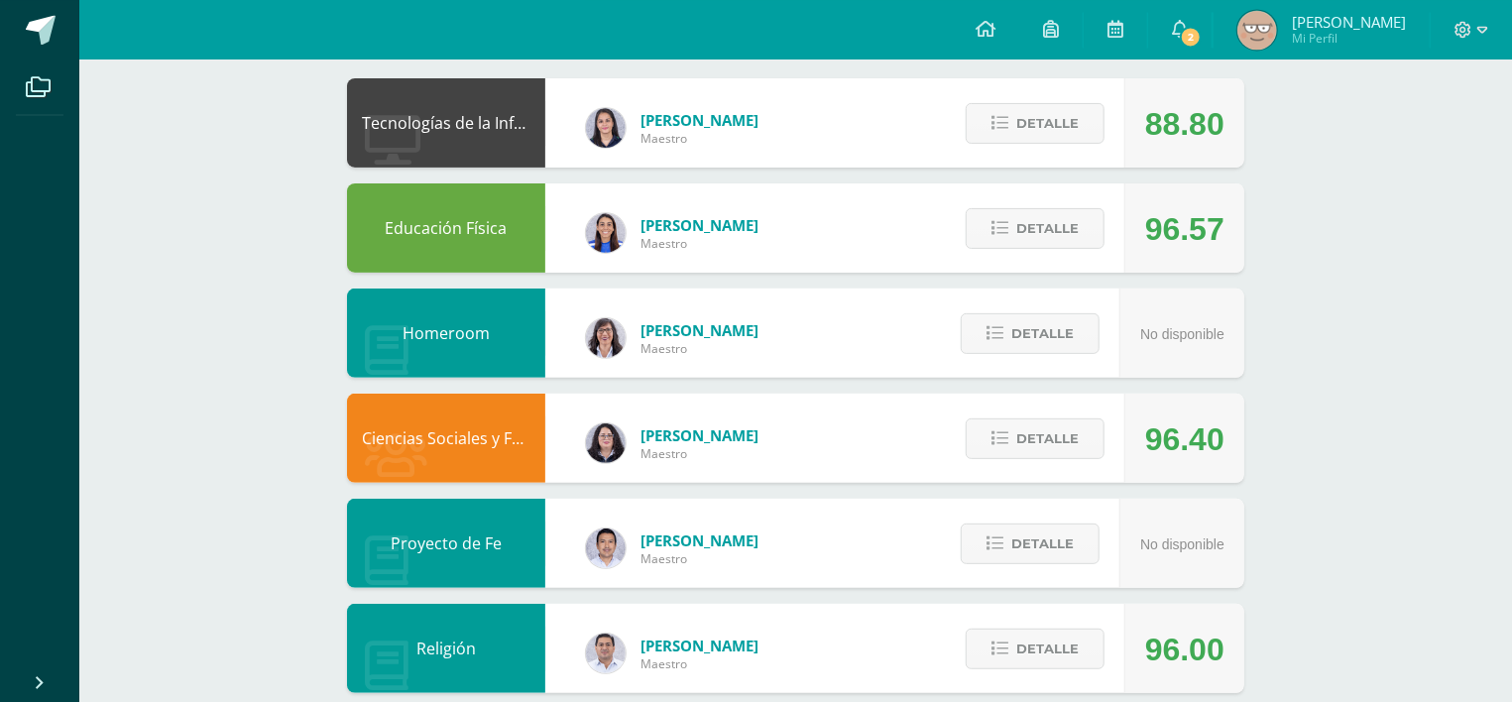
scroll to position [0, 0]
